Goal: Information Seeking & Learning: Check status

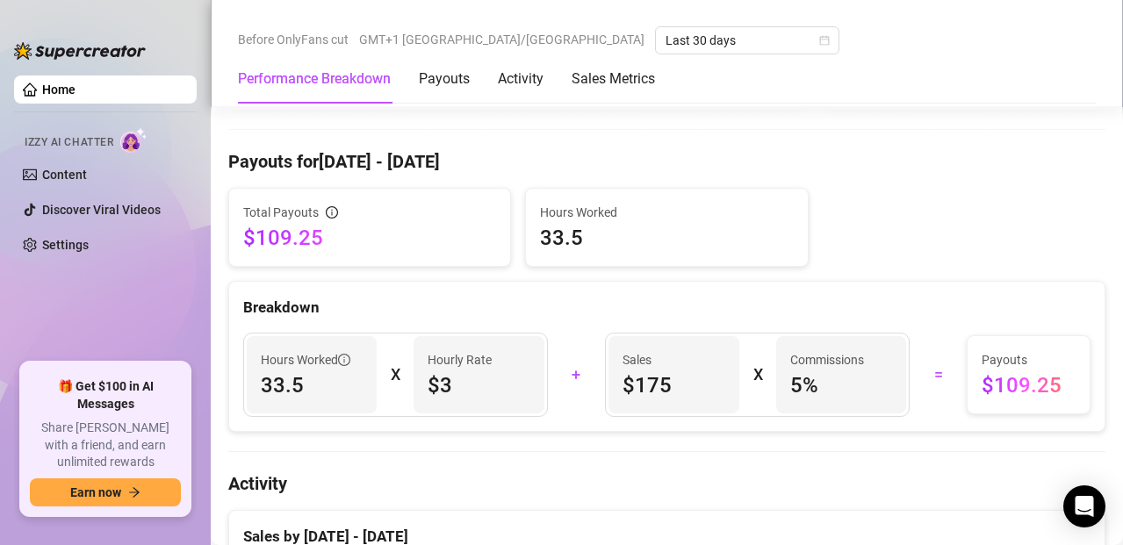
scroll to position [500, 0]
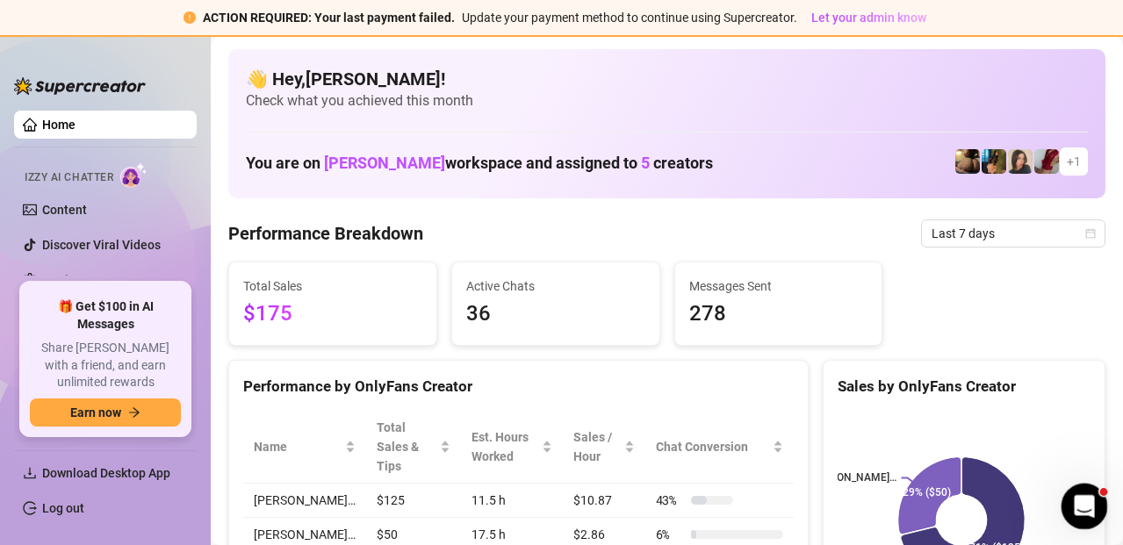
click at [1078, 500] on icon "Open Intercom Messenger" at bounding box center [1082, 504] width 29 height 29
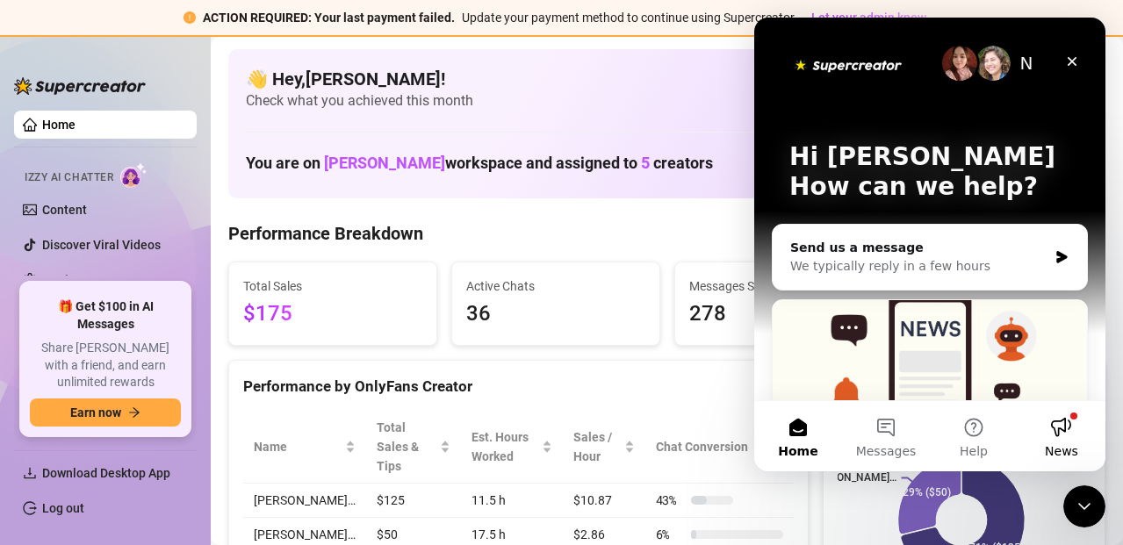
click at [1064, 418] on button "News" at bounding box center [1062, 436] width 88 height 70
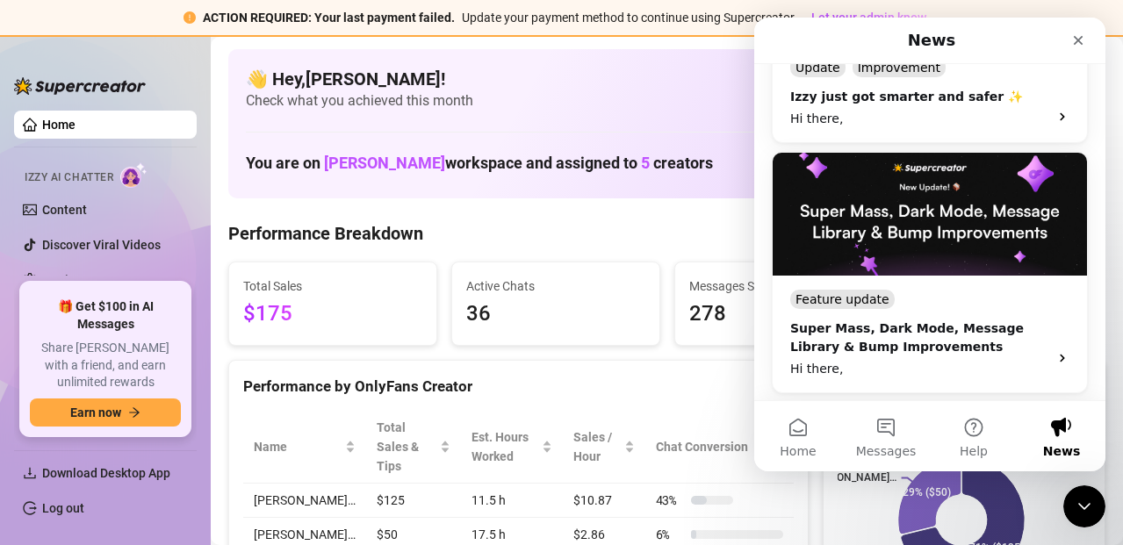
scroll to position [474, 0]
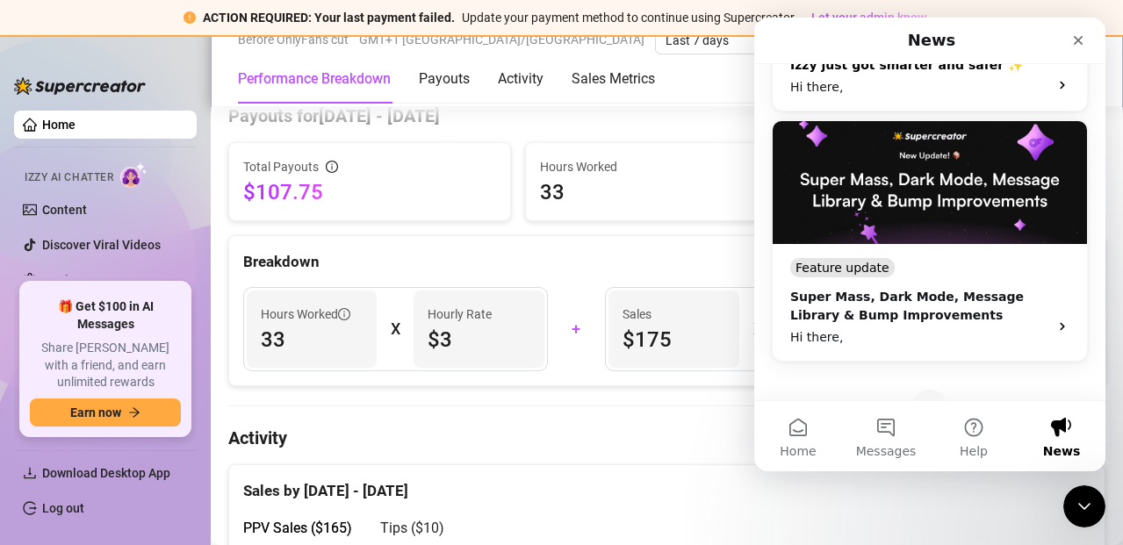
scroll to position [509, 0]
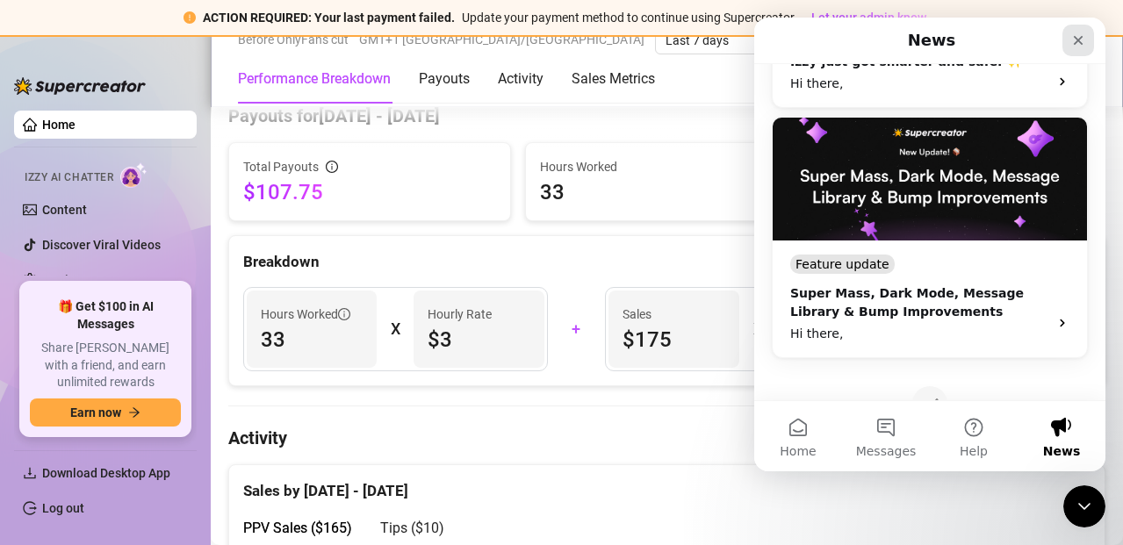
click at [1080, 37] on icon "Close" at bounding box center [1078, 40] width 14 height 14
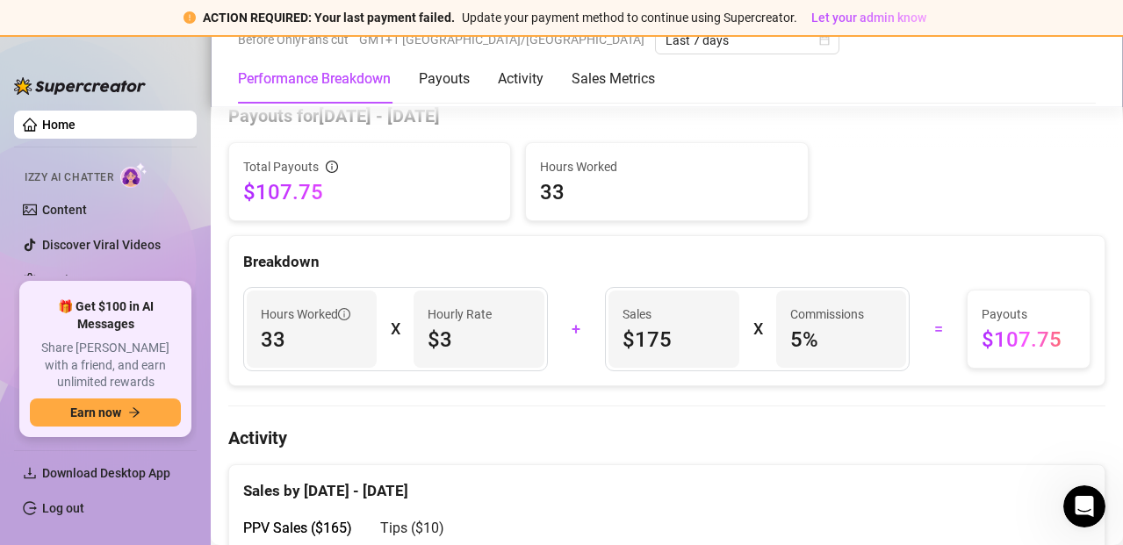
scroll to position [0, 0]
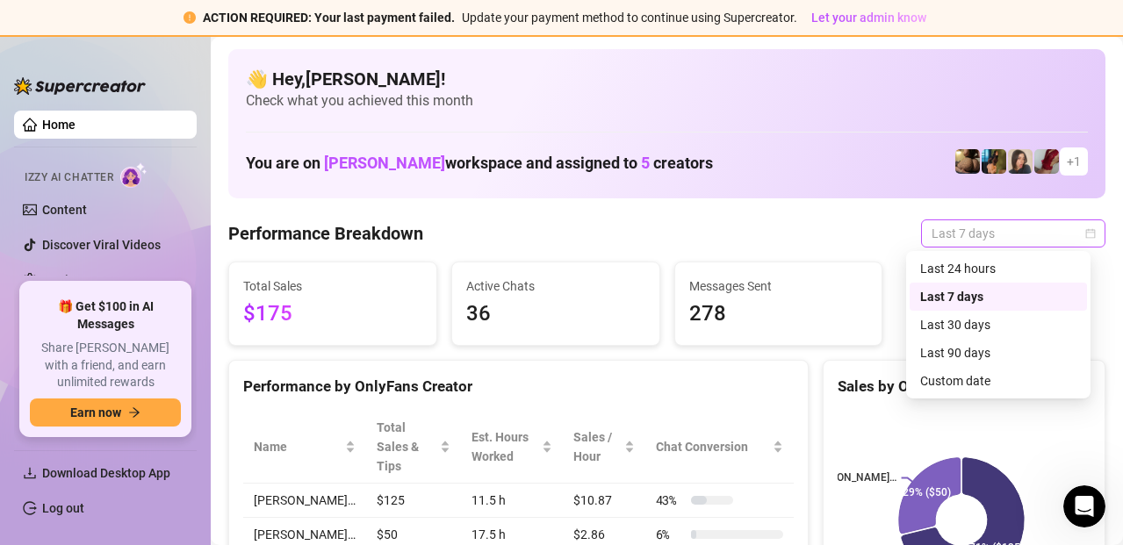
click at [1042, 230] on span "Last 7 days" at bounding box center [1013, 233] width 163 height 26
click at [978, 320] on div "Last 30 days" at bounding box center [998, 324] width 156 height 19
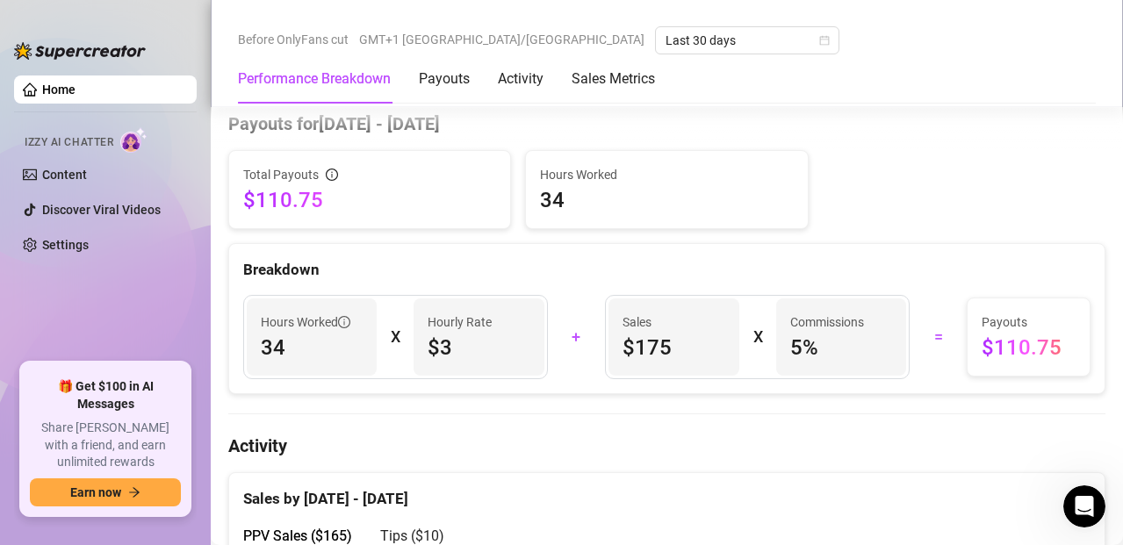
scroll to position [536, 0]
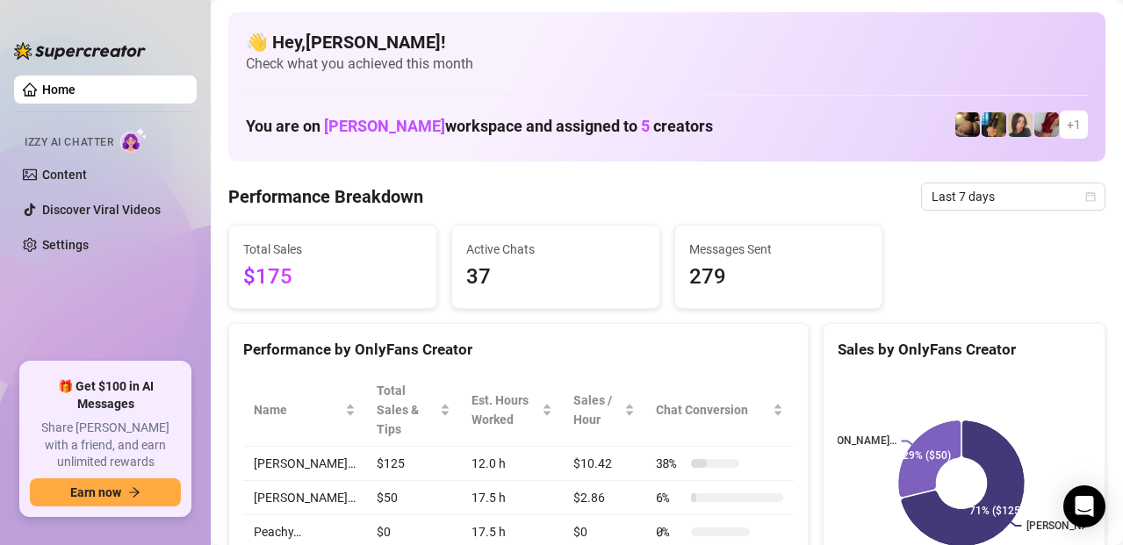
drag, startPoint x: 816, startPoint y: 189, endPoint x: 1, endPoint y: 300, distance: 823.2
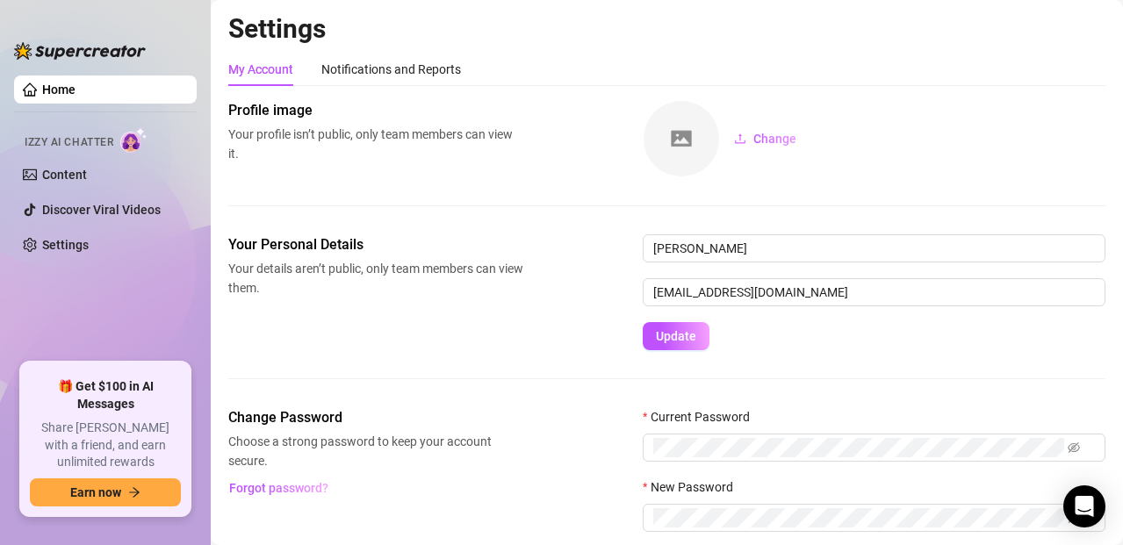
click at [46, 87] on link "Home" at bounding box center [58, 90] width 33 height 14
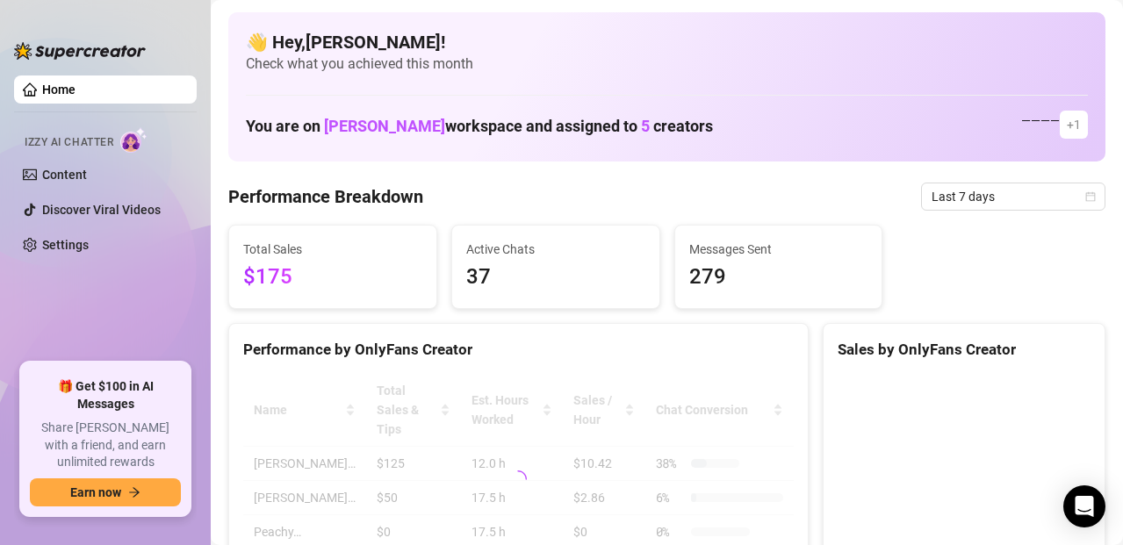
click at [76, 91] on link "Home" at bounding box center [58, 90] width 33 height 14
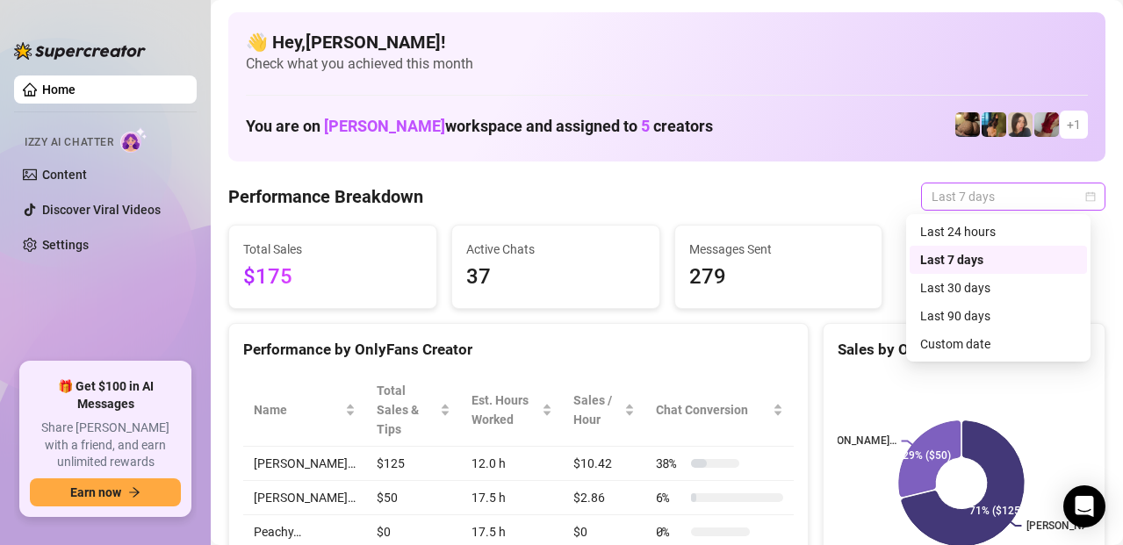
click at [1018, 187] on span "Last 7 days" at bounding box center [1013, 196] width 163 height 26
drag, startPoint x: 960, startPoint y: 311, endPoint x: 972, endPoint y: 286, distance: 27.1
click at [963, 304] on div "Last 90 days" at bounding box center [998, 316] width 177 height 28
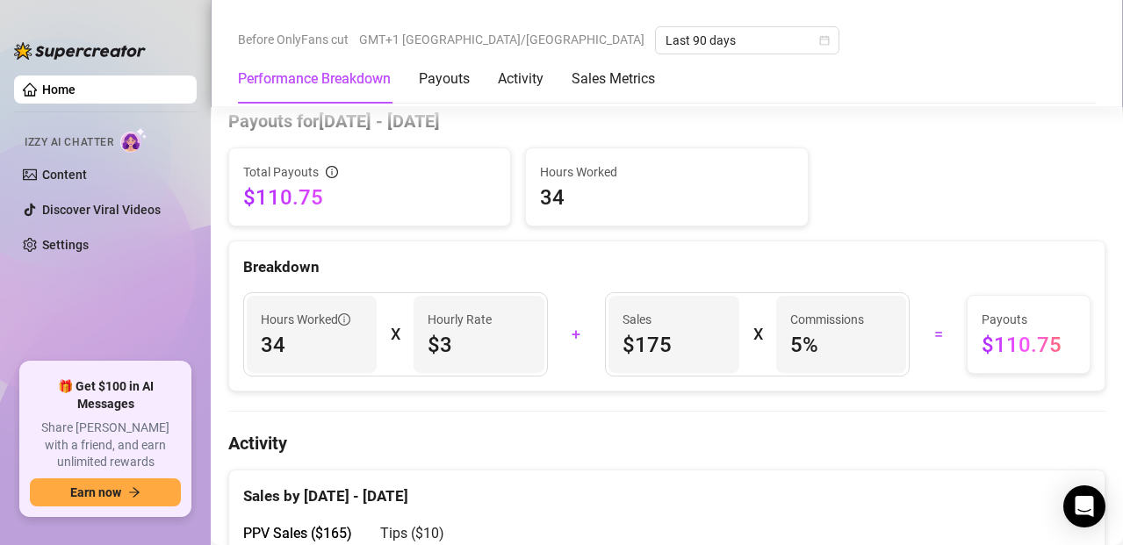
scroll to position [540, 0]
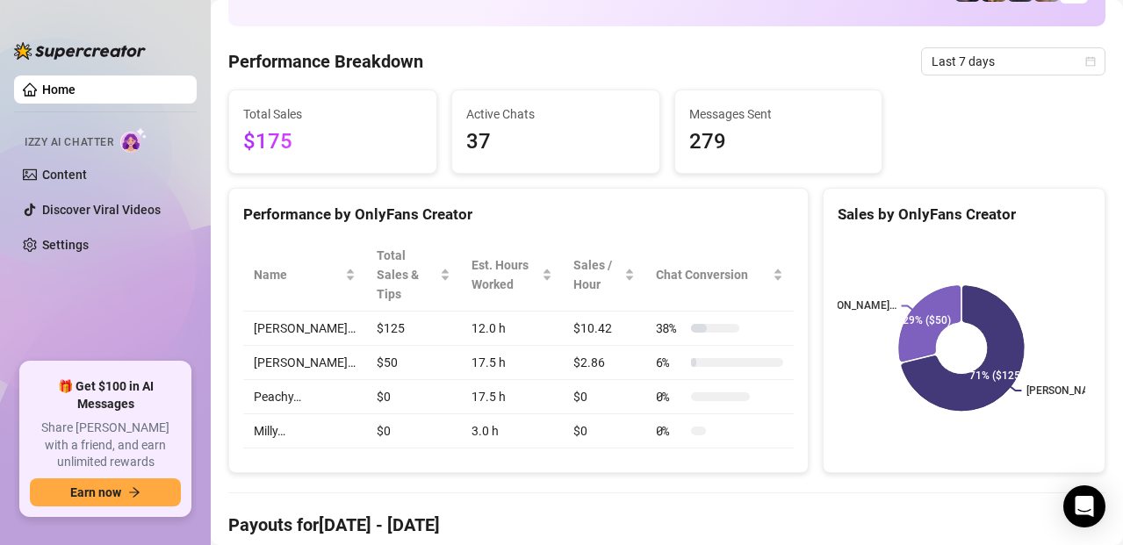
scroll to position [136, 0]
